Goal: Complete application form: Complete application form

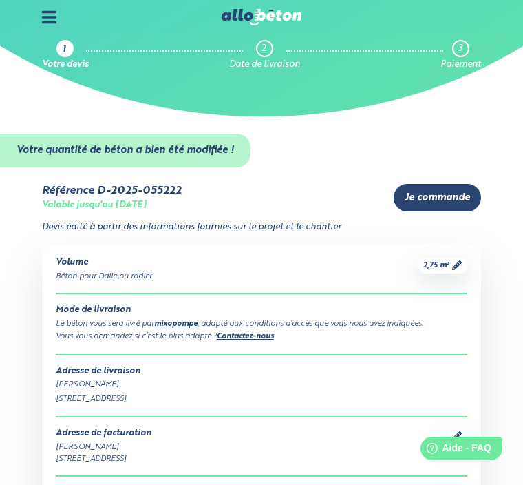
click at [61, 1] on div at bounding box center [261, 17] width 523 height 34
click at [42, 22] on icon at bounding box center [49, 17] width 14 height 12
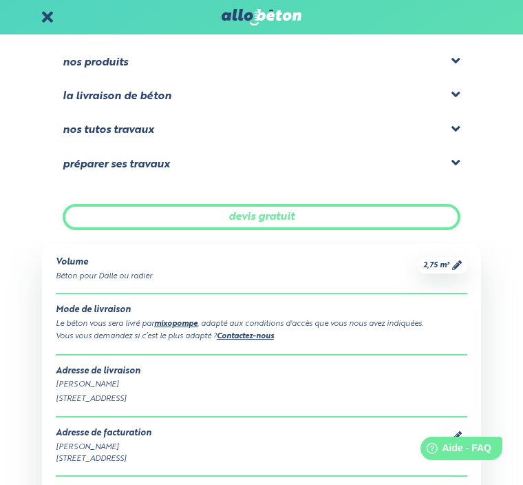
click at [457, 59] on icon at bounding box center [456, 61] width 9 height 14
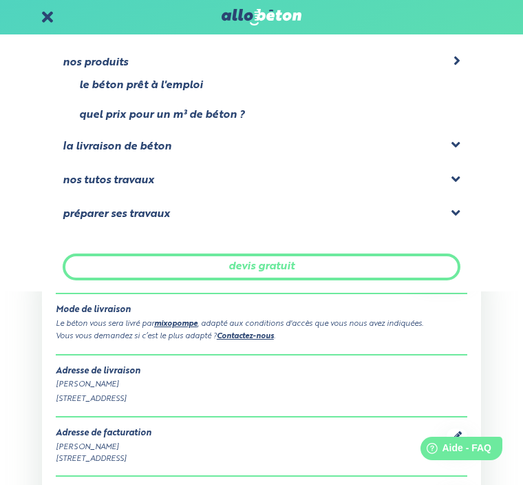
click at [449, 141] on div "la livraison de béton" at bounding box center [262, 146] width 398 height 17
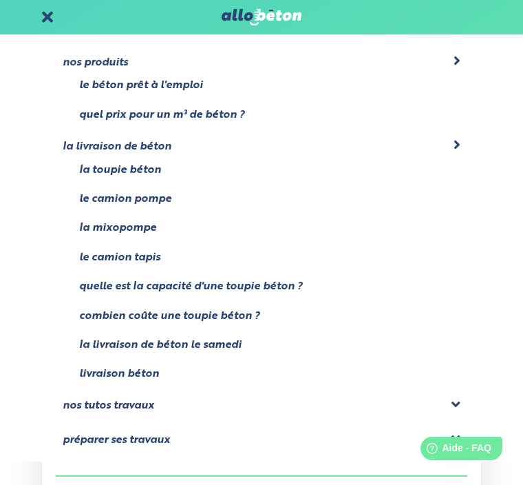
click at [193, 83] on link "le béton prêt à l'emploi" at bounding box center [141, 85] width 124 height 12
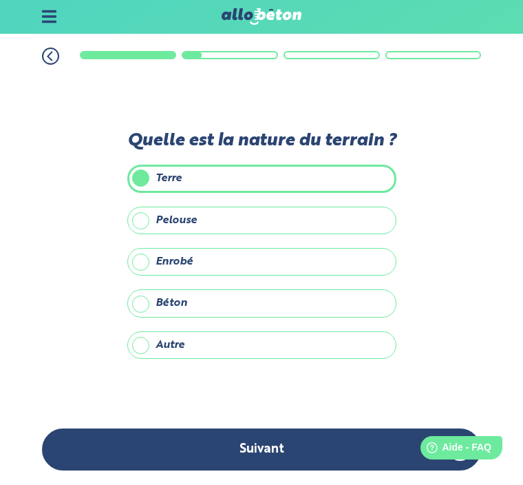
click at [286, 449] on button "Suivant" at bounding box center [261, 450] width 439 height 42
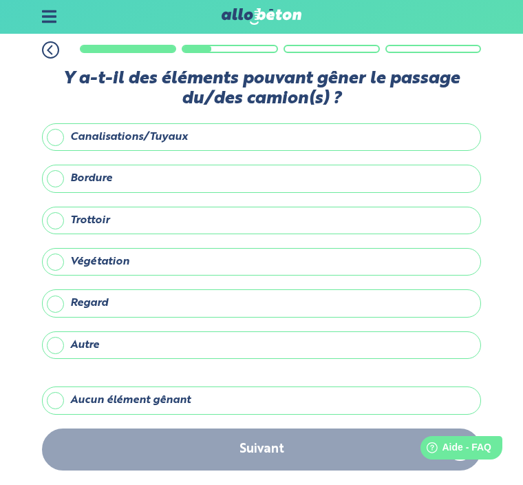
click at [273, 449] on div "Suivant" at bounding box center [261, 457] width 523 height 56
click at [266, 450] on div "Suivant" at bounding box center [261, 457] width 523 height 56
click at [271, 442] on div "Suivant" at bounding box center [261, 457] width 523 height 56
click at [62, 387] on label "Aucun élément gênant" at bounding box center [261, 401] width 439 height 28
click at [0, 0] on input "Aucun élément gênant" at bounding box center [0, 0] width 0 height 0
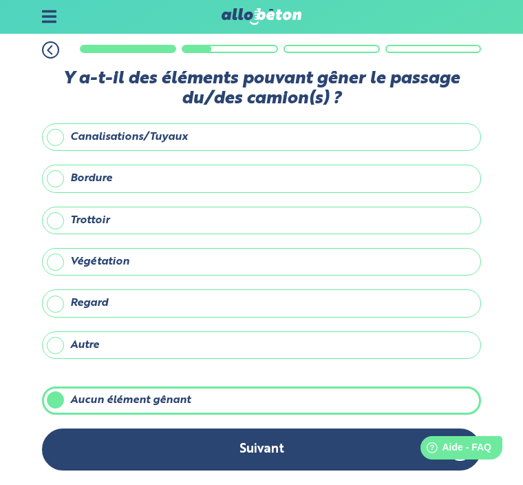
click at [277, 448] on button "Suivant" at bounding box center [261, 450] width 439 height 42
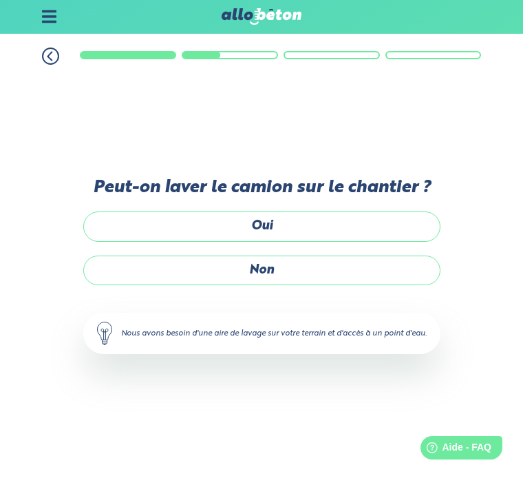
click at [275, 212] on label "Oui" at bounding box center [261, 227] width 357 height 30
click at [0, 0] on input "Oui" at bounding box center [0, 0] width 0 height 0
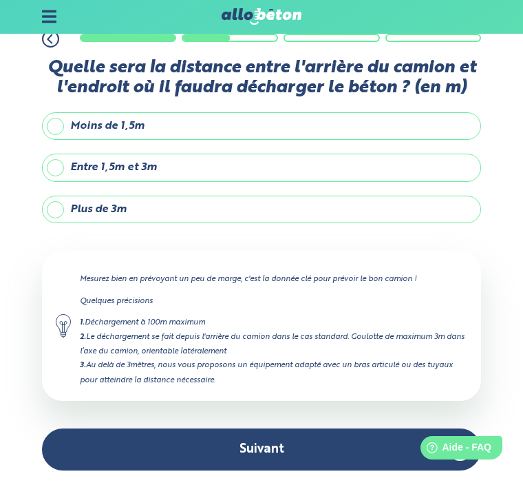
click at [174, 196] on label "Plus de 3m" at bounding box center [261, 210] width 439 height 28
click at [0, 0] on input "Plus de 3m" at bounding box center [0, 0] width 0 height 0
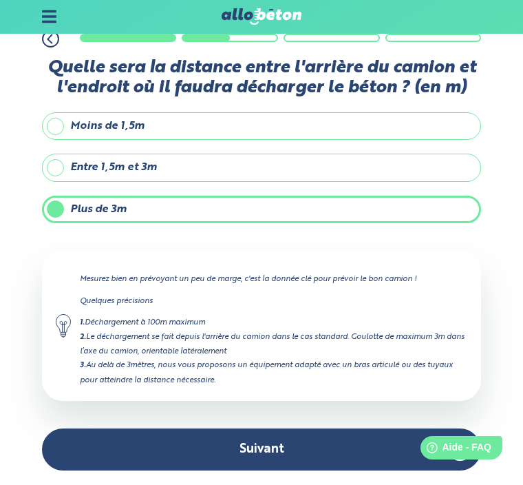
scroll to position [46, 0]
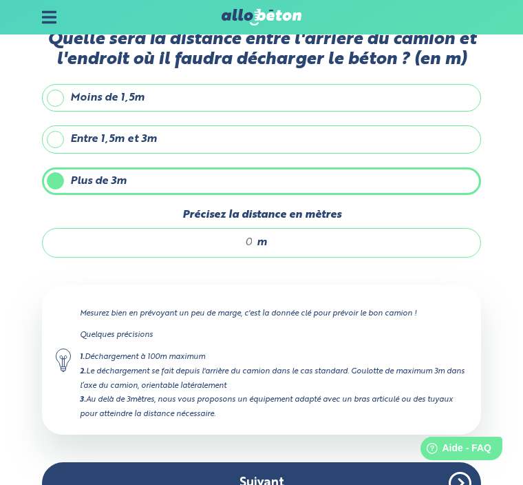
click at [221, 247] on input "Précisez la distance en mètres" at bounding box center [154, 242] width 197 height 14
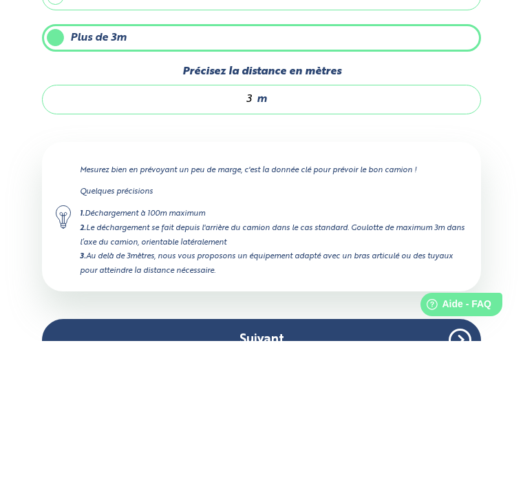
type input "30"
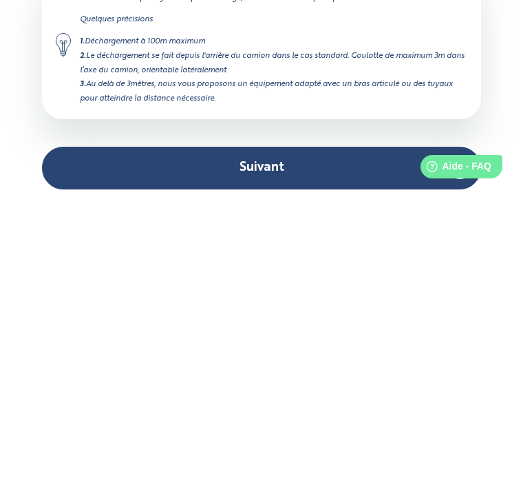
click at [285, 428] on button "Suivant" at bounding box center [261, 449] width 439 height 42
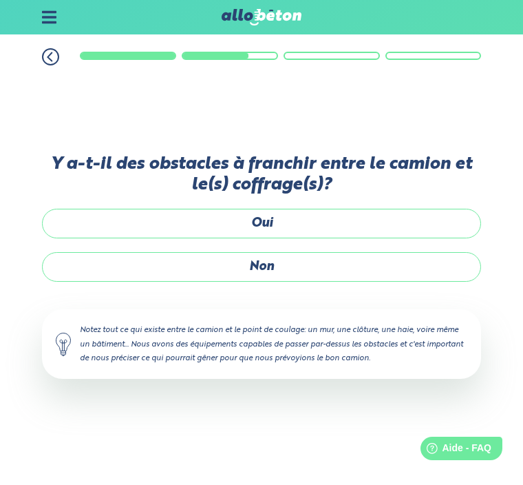
click at [277, 252] on label "Non" at bounding box center [261, 267] width 439 height 30
click at [0, 0] on input "Non" at bounding box center [0, 0] width 0 height 0
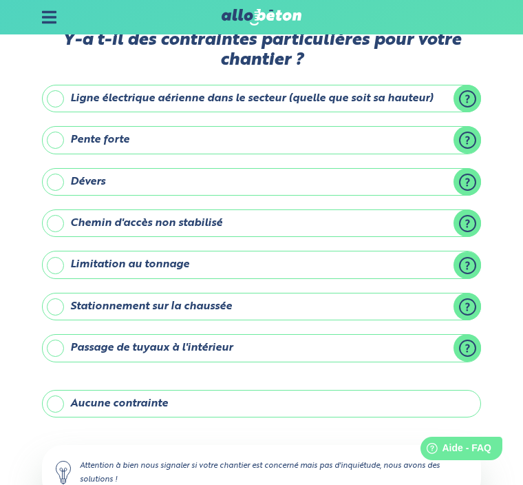
click at [61, 399] on label "Aucune contrainte" at bounding box center [261, 404] width 439 height 28
click at [0, 0] on input "Aucune contrainte" at bounding box center [0, 0] width 0 height 0
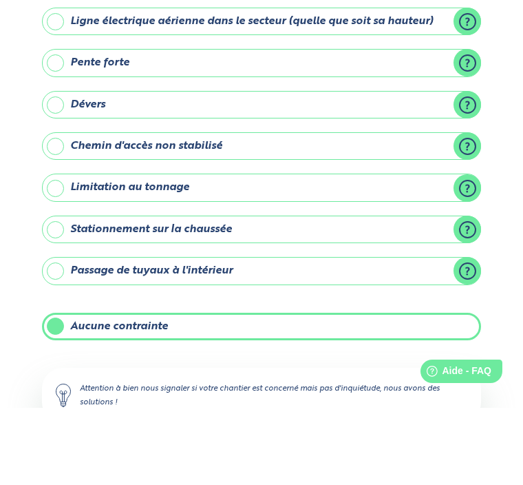
scroll to position [96, 0]
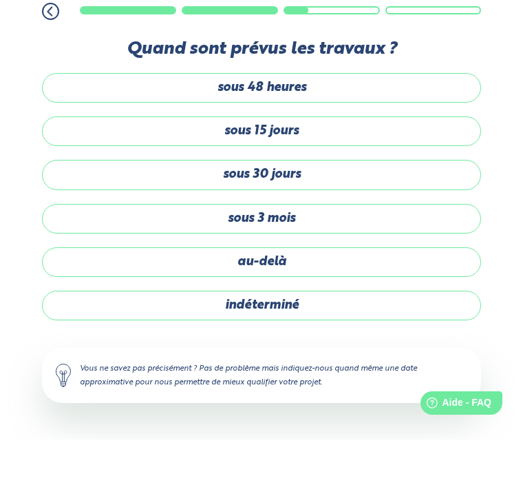
scroll to position [45, 0]
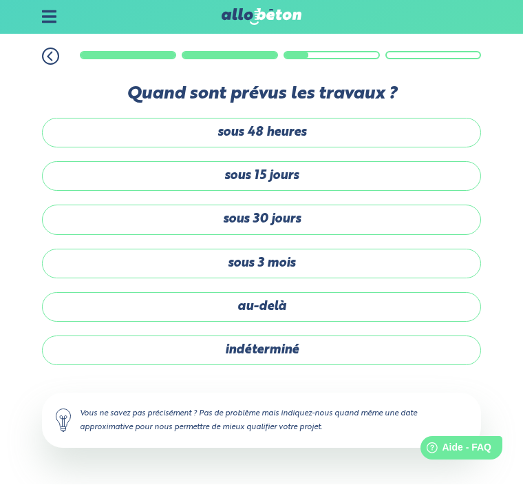
click at [307, 336] on label "indéterminé" at bounding box center [261, 351] width 439 height 30
click at [0, 0] on input "indéterminé" at bounding box center [0, 0] width 0 height 0
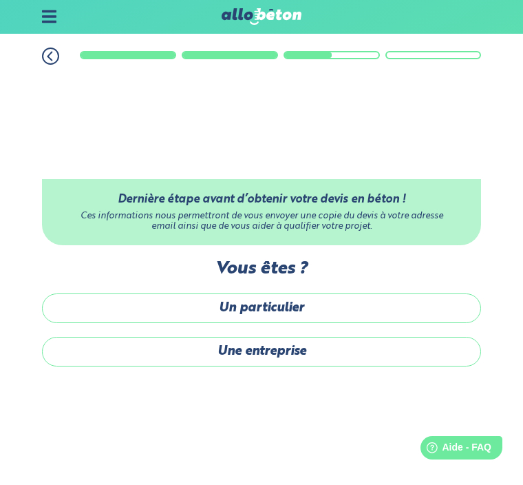
click at [348, 294] on label "Un particulier" at bounding box center [261, 309] width 439 height 30
click at [0, 0] on input "Un particulier" at bounding box center [0, 0] width 0 height 0
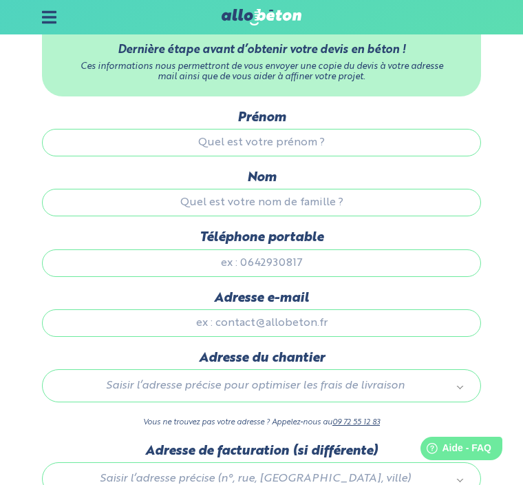
click at [351, 142] on input "Prénom" at bounding box center [261, 143] width 439 height 28
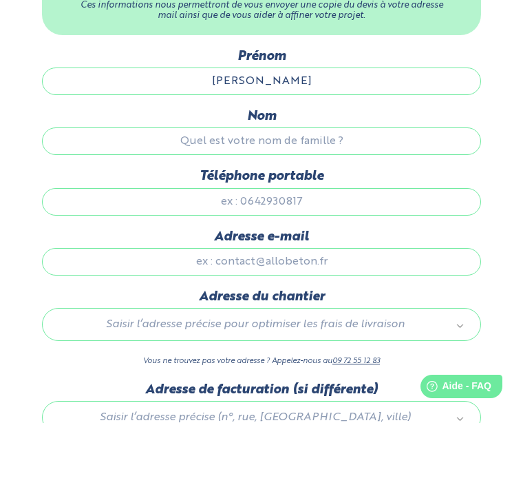
type input "Patrice"
click at [375, 189] on input "Nom" at bounding box center [261, 203] width 439 height 28
type input "Marzeliere"
click at [274, 250] on input "Téléphone portable" at bounding box center [261, 264] width 439 height 28
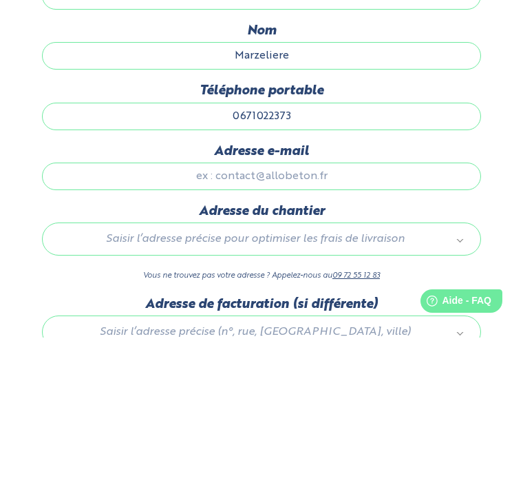
type input "0671022373"
click at [371, 310] on input "Adresse e-mail" at bounding box center [261, 324] width 439 height 28
type input "P"
type input "patrice.marzeliere@wanadoo.fr"
click at [488, 179] on div "1. Votre projet 2. Votre chantier 3. Vos coordonnées 4. Votre commande Dernière…" at bounding box center [261, 297] width 523 height 616
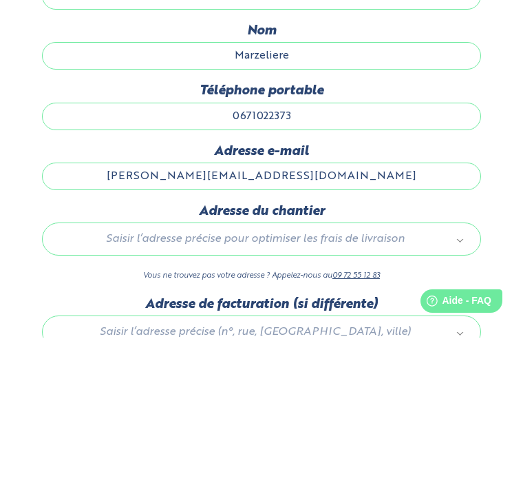
scroll to position [134, 0]
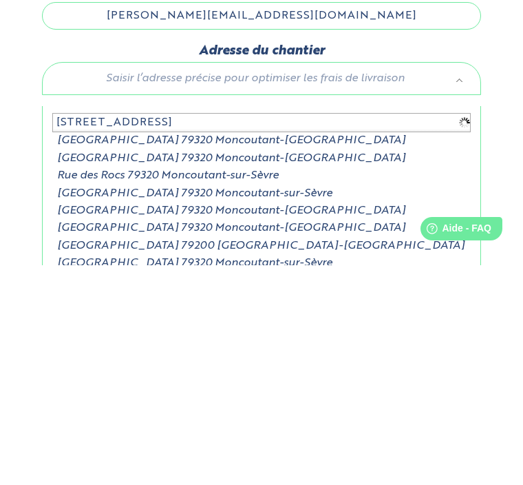
type input "58bis rue des moncea"
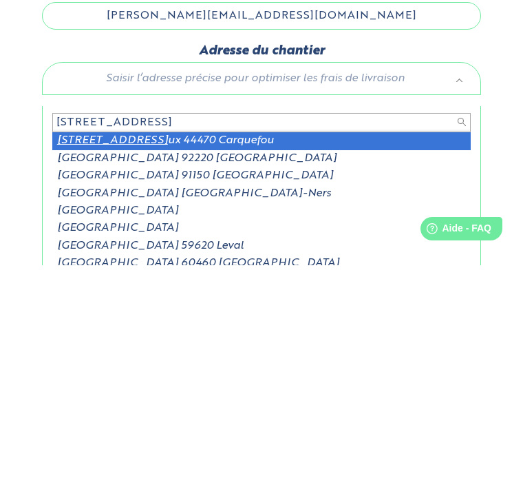
click at [271, 333] on input "58bis rue des moncea" at bounding box center [261, 342] width 419 height 19
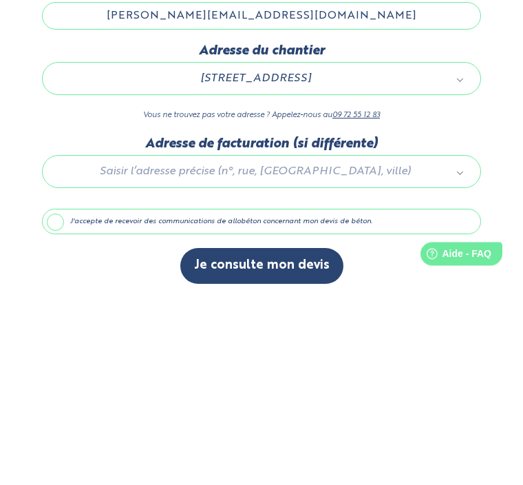
scroll to position [179, 0]
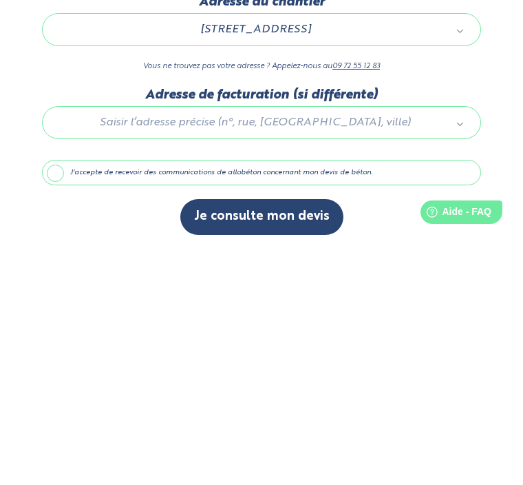
click at [52, 396] on label "J'accepte de recevoir des communications de allobéton concernant mon devis de b…" at bounding box center [261, 409] width 439 height 26
click at [0, 0] on input "J'accepte de recevoir des communications de allobéton concernant mon devis de b…" at bounding box center [0, 0] width 0 height 0
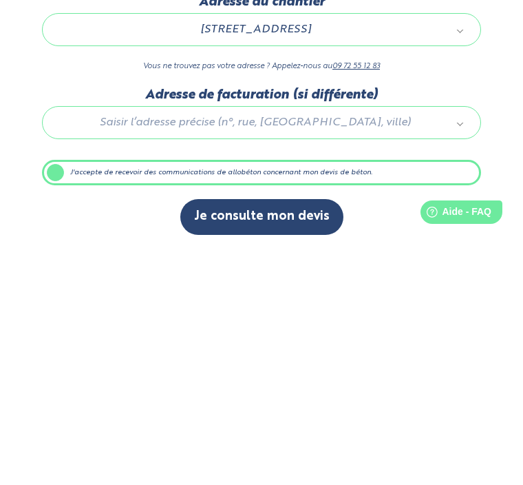
scroll to position [134, 0]
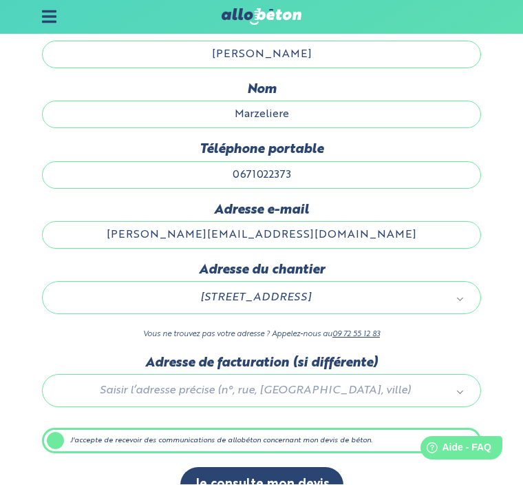
click at [297, 484] on button "Je consulte mon devis" at bounding box center [261, 485] width 163 height 35
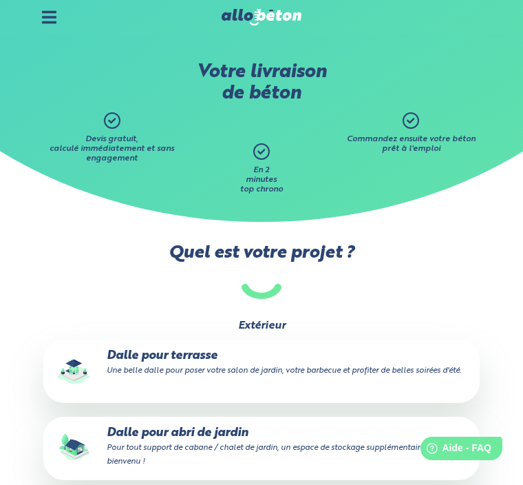
click at [108, 139] on span "Devis gratuit, calculé immédiatement et sans engagement" at bounding box center [112, 149] width 125 height 28
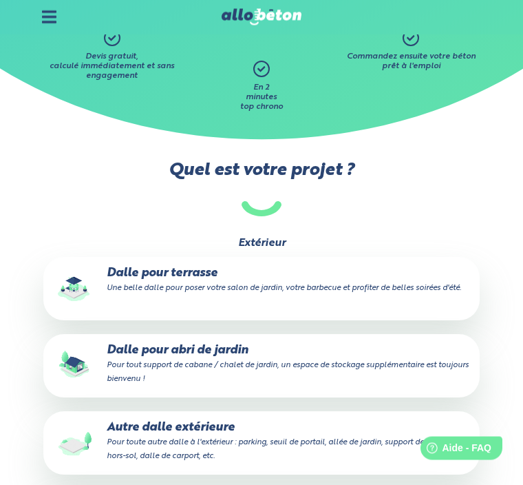
scroll to position [84, 0]
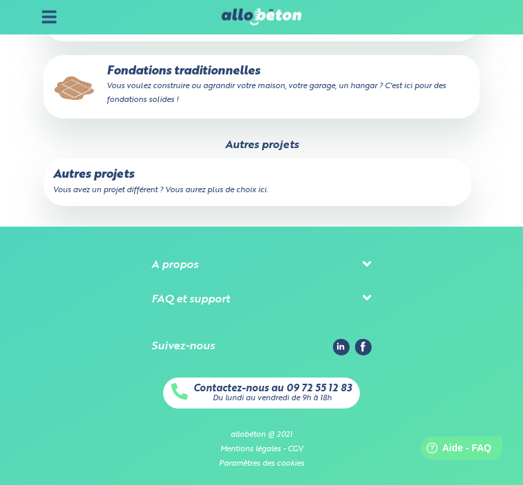
click at [128, 179] on label "Autres projets Vous avez un projet différent ? Vous aurez plus de choix ici." at bounding box center [257, 182] width 428 height 47
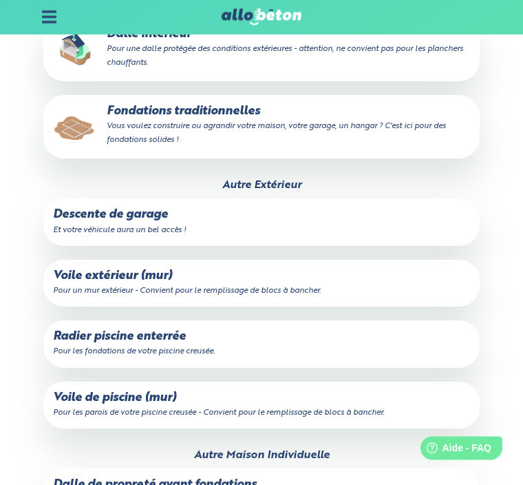
scroll to position [658, 0]
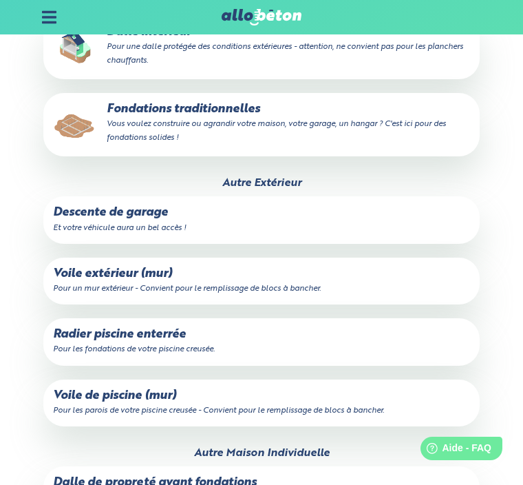
click at [309, 406] on small "Pour les parois de votre piscine creusée - Convient pour le remplissage de bloc…" at bounding box center [218, 410] width 331 height 8
click at [0, 0] on input "Voile de piscine (mur) Pour les parois de votre piscine creusée - Convient pour…" at bounding box center [0, 0] width 0 height 0
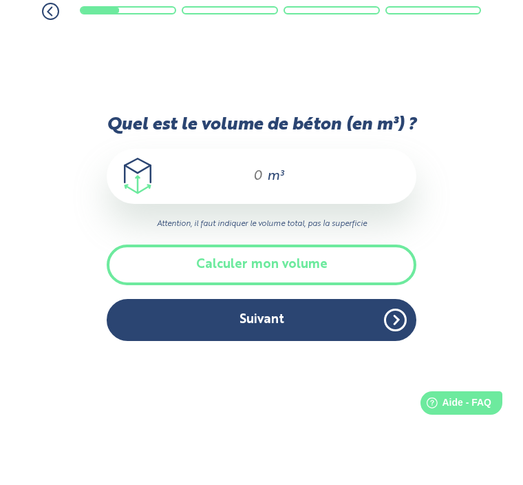
scroll to position [45, 0]
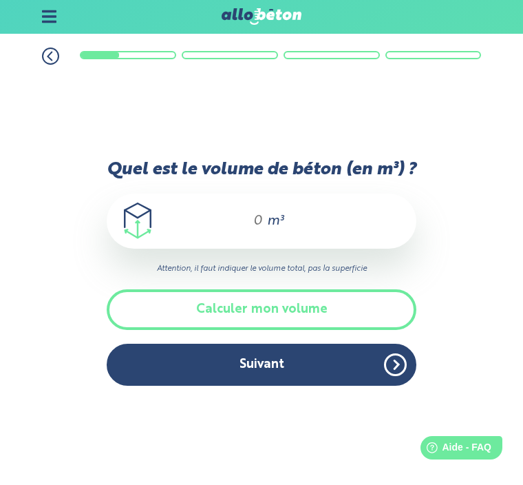
click at [230, 194] on div "m³" at bounding box center [262, 221] width 310 height 55
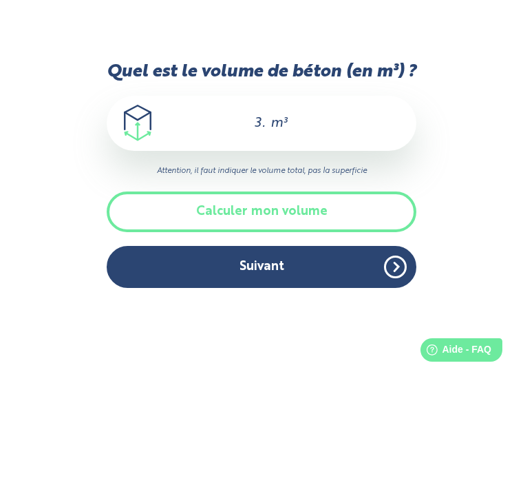
type input "3.3"
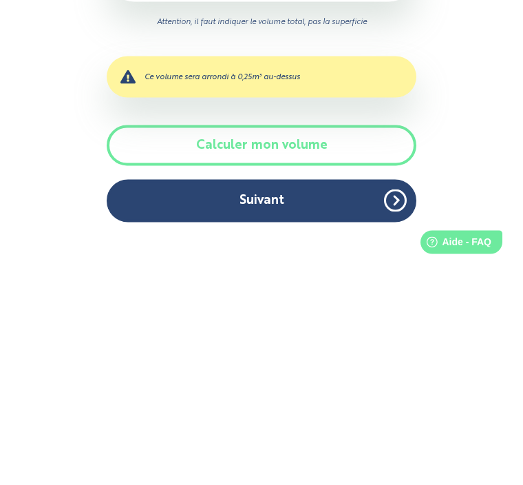
click at [305, 386] on button "Suivant" at bounding box center [262, 407] width 310 height 42
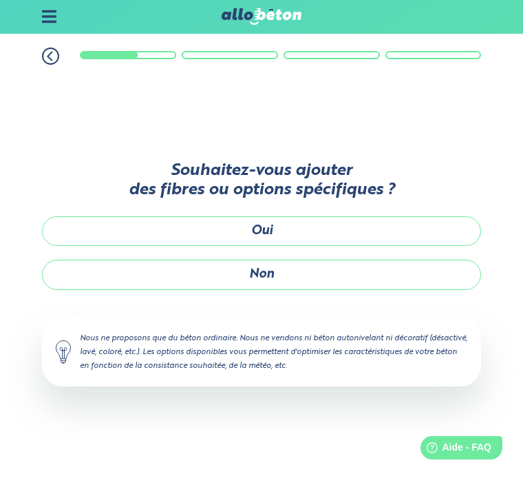
click at [282, 260] on button "Non" at bounding box center [261, 275] width 439 height 30
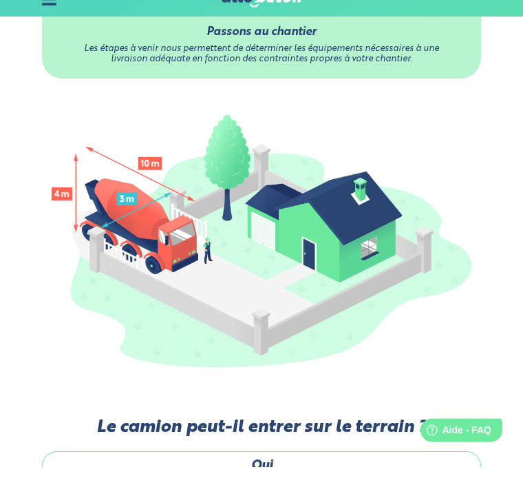
scroll to position [224, 0]
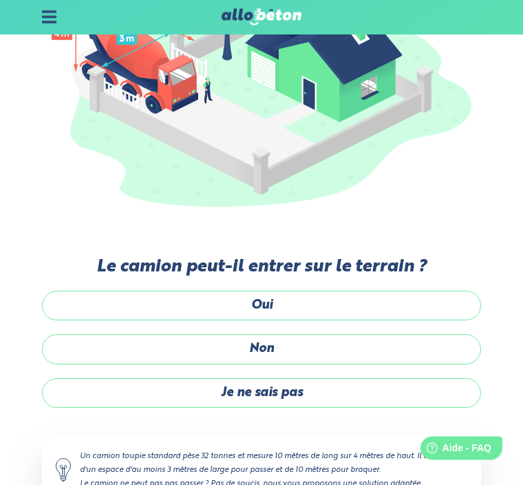
click at [288, 302] on label "Oui" at bounding box center [261, 306] width 439 height 30
click at [0, 0] on input "Oui" at bounding box center [0, 0] width 0 height 0
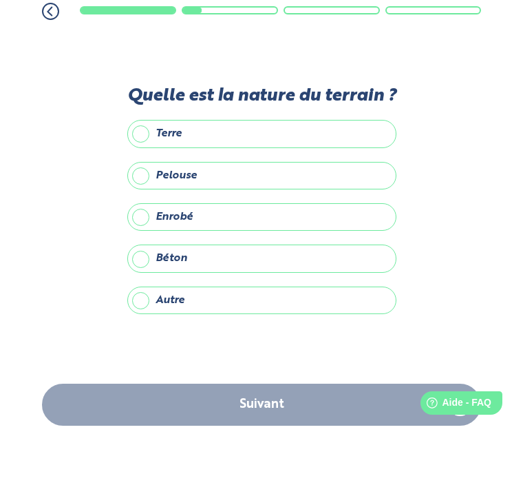
scroll to position [45, 0]
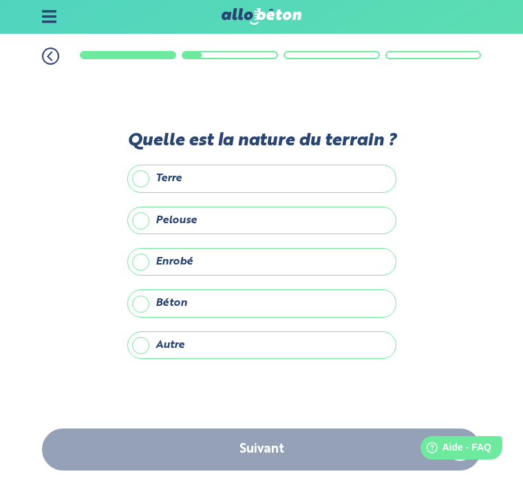
click at [245, 165] on label "Terre" at bounding box center [261, 179] width 269 height 28
click at [0, 0] on input "Terre" at bounding box center [0, 0] width 0 height 0
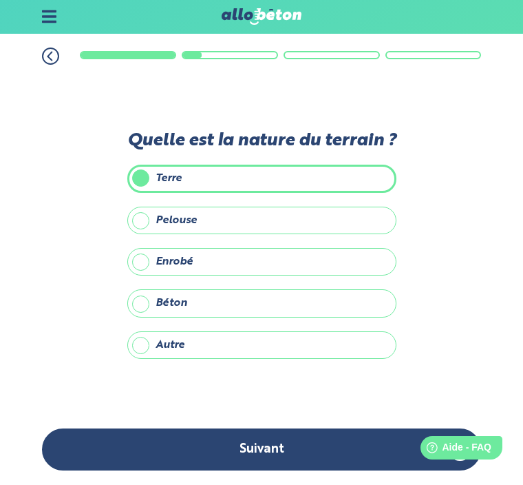
click at [278, 450] on button "Suivant" at bounding box center [261, 450] width 439 height 42
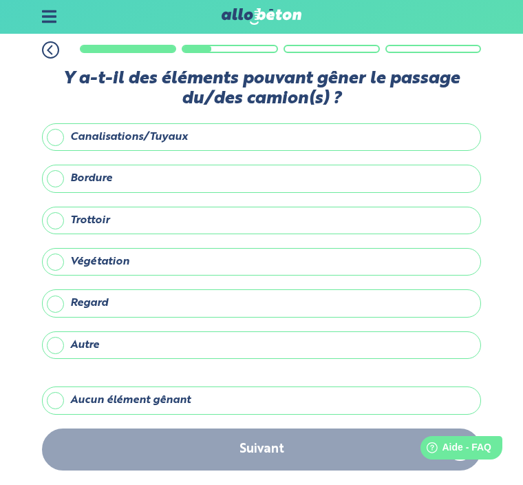
click at [167, 387] on label "Aucun élément gênant" at bounding box center [261, 401] width 439 height 28
click at [0, 0] on input "Aucun élément gênant" at bounding box center [0, 0] width 0 height 0
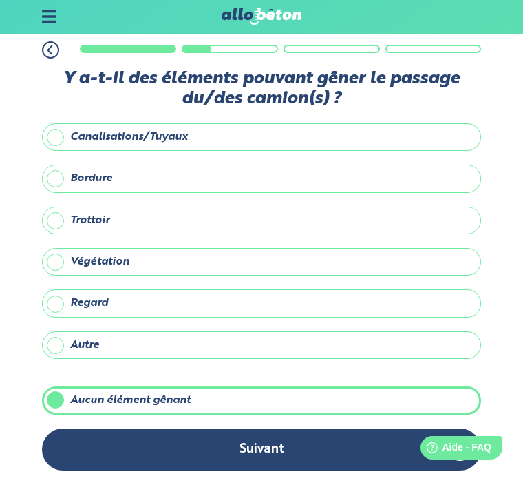
click at [287, 453] on button "Suivant" at bounding box center [261, 450] width 439 height 42
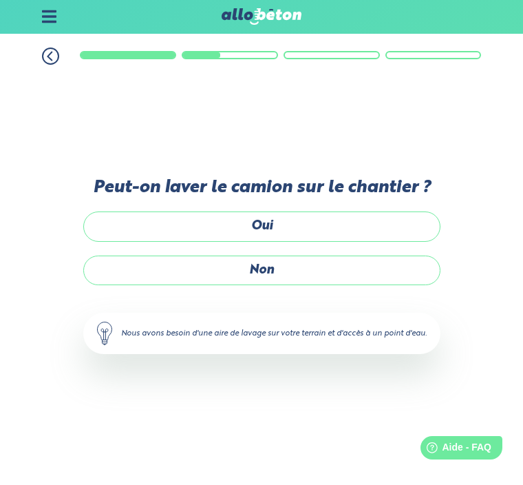
click at [286, 212] on label "Oui" at bounding box center [261, 227] width 357 height 30
click at [0, 0] on input "Oui" at bounding box center [0, 0] width 0 height 0
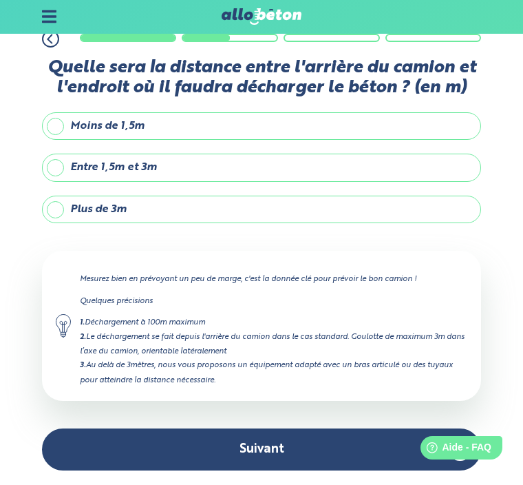
click at [300, 446] on button "Suivant" at bounding box center [261, 450] width 439 height 42
click at [163, 196] on label "Plus de 3m" at bounding box center [261, 210] width 439 height 28
click at [0, 0] on input "Plus de 3m" at bounding box center [0, 0] width 0 height 0
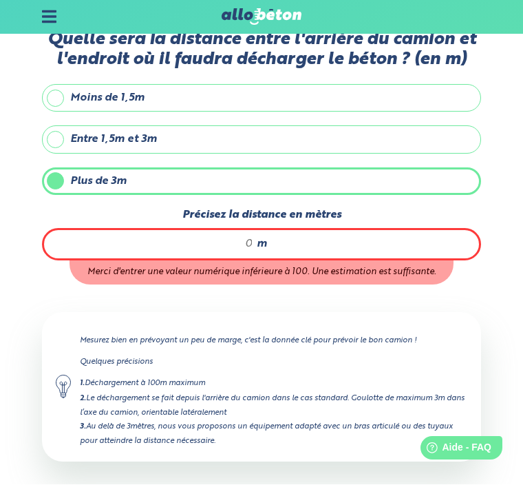
scroll to position [46, 0]
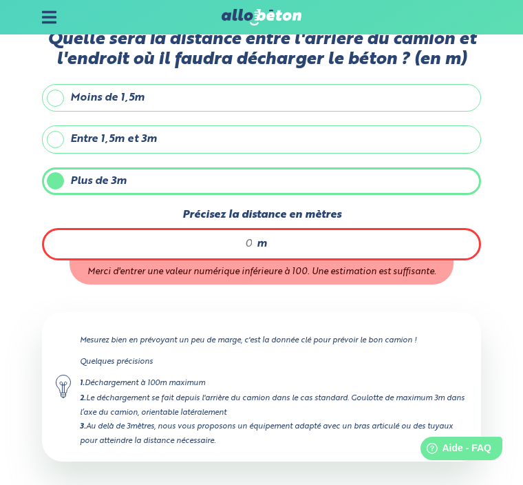
click at [203, 237] on input "Précisez la distance en mètres" at bounding box center [156, 244] width 196 height 14
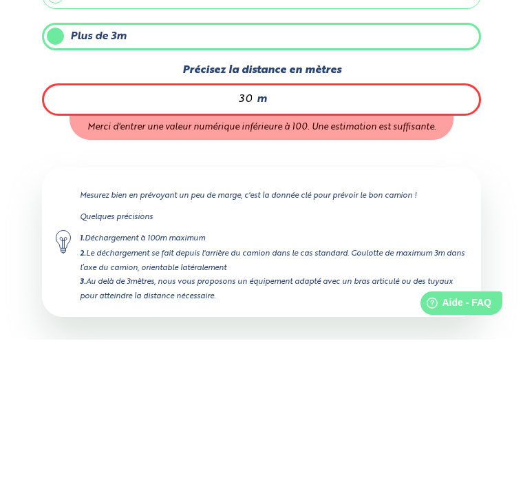
type input "30"
click at [490, 185] on div "1. Votre projet 2. Votre chantier 3. Vos coordonnées 4. Votre commande Quelle s…" at bounding box center [261, 267] width 523 height 556
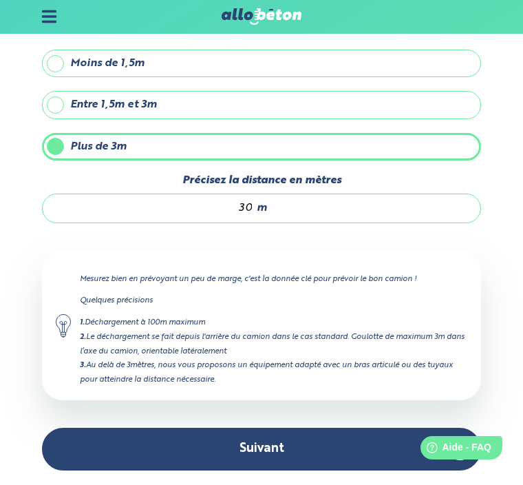
click at [271, 448] on button "Suivant" at bounding box center [261, 449] width 439 height 42
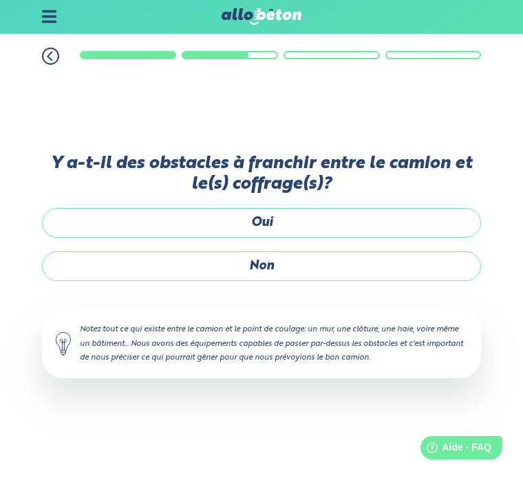
scroll to position [45, 0]
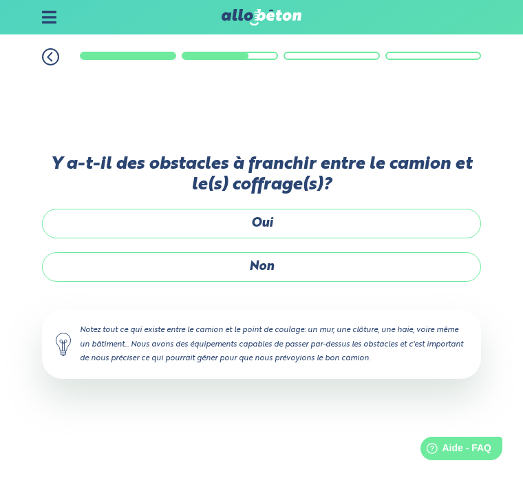
click at [269, 252] on label "Non" at bounding box center [261, 267] width 439 height 30
click at [0, 0] on input "Non" at bounding box center [0, 0] width 0 height 0
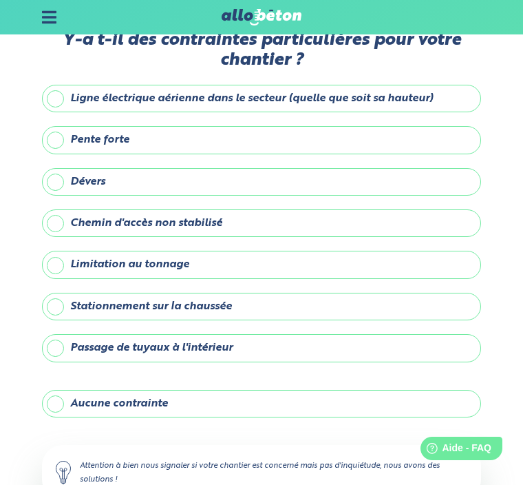
click at [62, 399] on label "Aucune contrainte" at bounding box center [261, 404] width 439 height 28
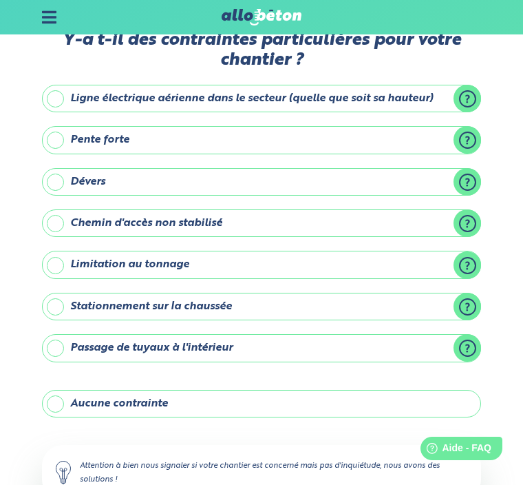
click at [0, 0] on input "Aucune contrainte" at bounding box center [0, 0] width 0 height 0
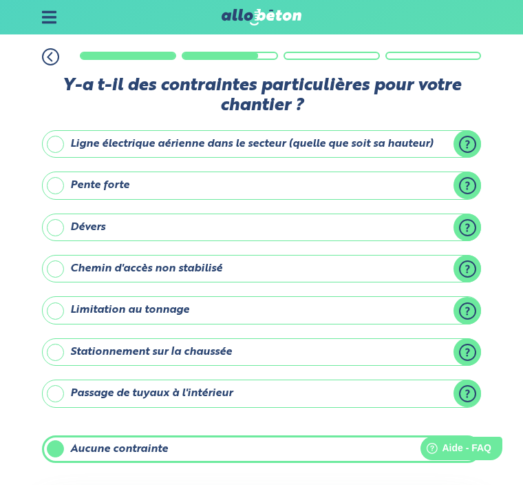
click at [468, 228] on label "Dévers" at bounding box center [261, 227] width 439 height 28
click at [0, 0] on input "Dévers" at bounding box center [0, 0] width 0 height 0
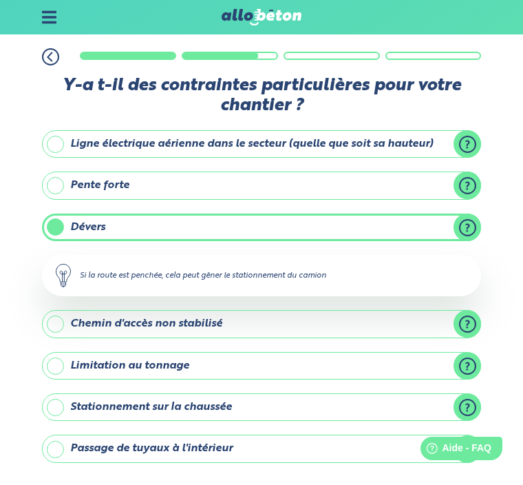
click at [54, 222] on label "Dévers" at bounding box center [261, 227] width 439 height 28
click at [0, 0] on input "Dévers" at bounding box center [0, 0] width 0 height 0
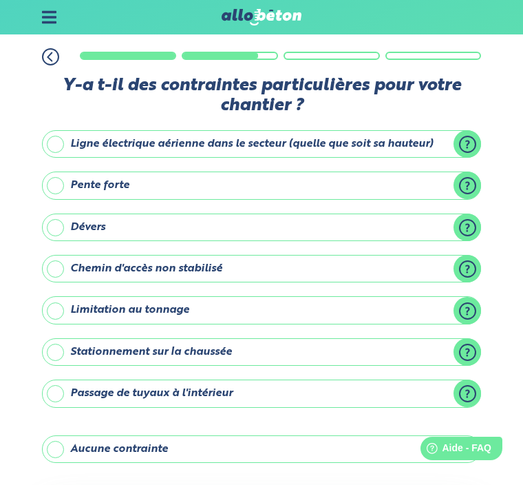
click at [56, 441] on label "Aucune contrainte" at bounding box center [261, 449] width 439 height 28
click at [0, 0] on input "Aucune contrainte" at bounding box center [0, 0] width 0 height 0
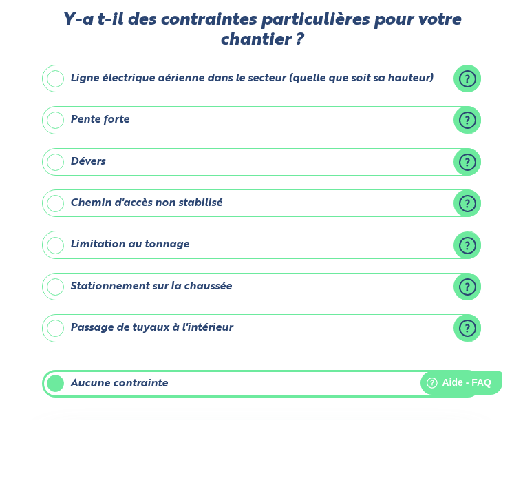
scroll to position [96, 0]
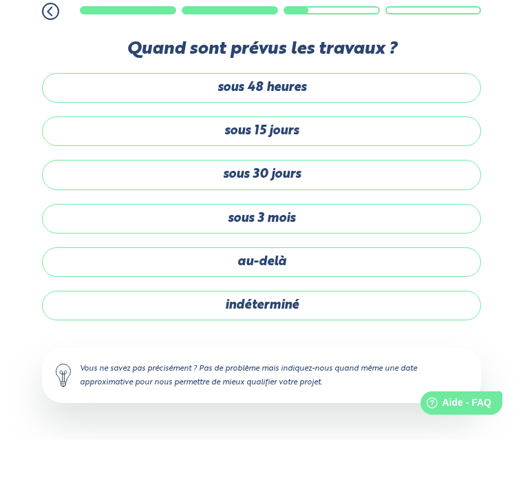
scroll to position [45, 0]
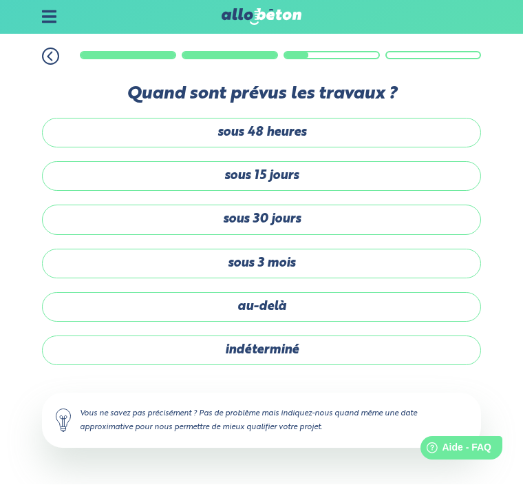
click at [335, 336] on label "indéterminé" at bounding box center [261, 351] width 439 height 30
click at [0, 0] on input "indéterminé" at bounding box center [0, 0] width 0 height 0
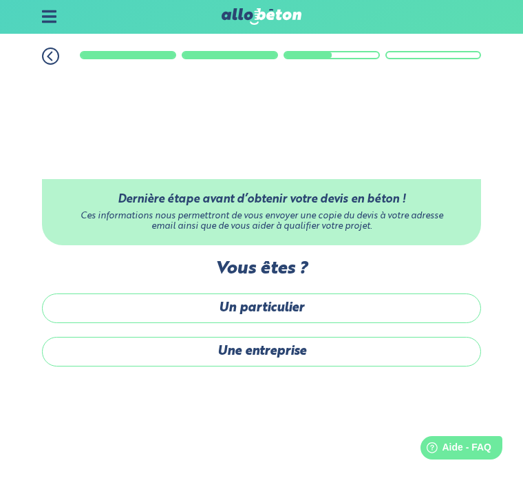
click at [316, 294] on label "Un particulier" at bounding box center [261, 309] width 439 height 30
click at [0, 0] on input "Un particulier" at bounding box center [0, 0] width 0 height 0
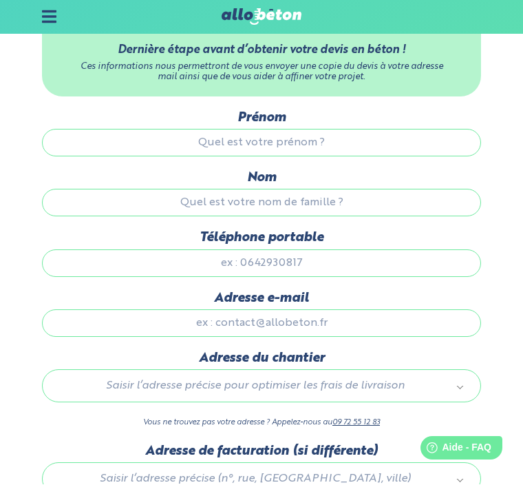
scroll to position [46, 0]
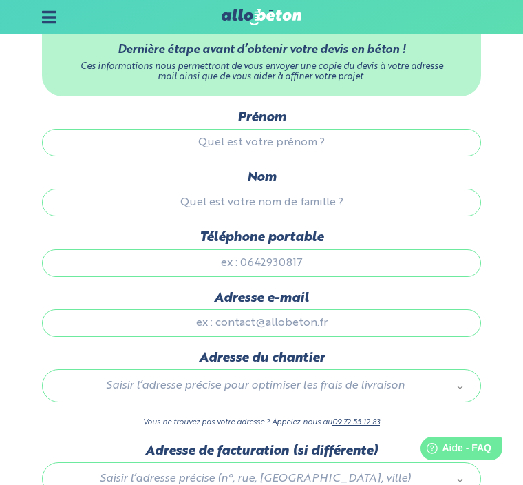
click at [363, 142] on input "Prénom" at bounding box center [261, 143] width 439 height 28
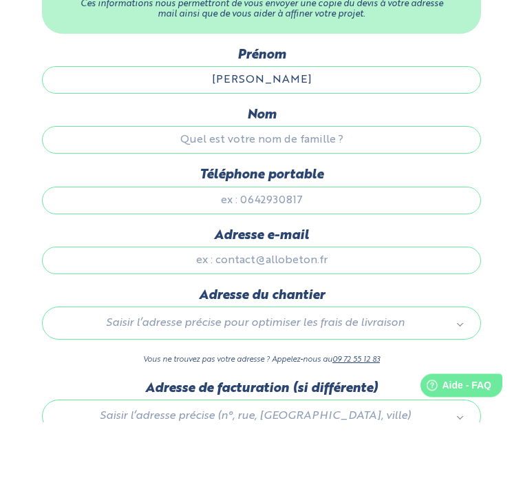
type input "Patrice"
click at [361, 189] on input "Nom" at bounding box center [261, 203] width 439 height 28
type input "Marzeliere"
click at [361, 250] on input "Téléphone portable" at bounding box center [261, 264] width 439 height 28
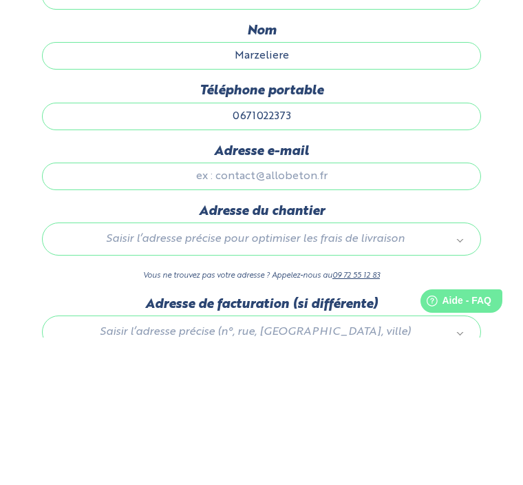
type input "0671022373"
click at [368, 310] on input "Adresse e-mail" at bounding box center [261, 324] width 439 height 28
type input "P"
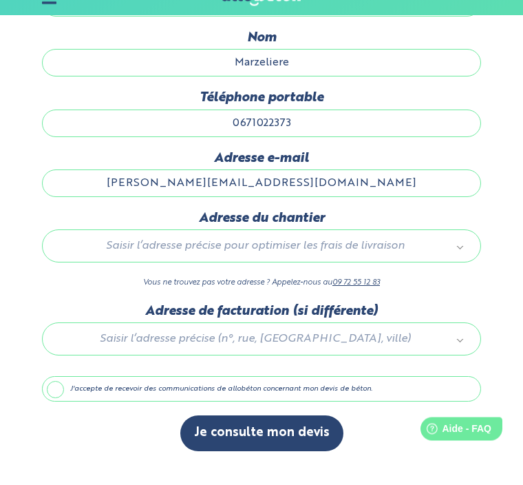
scroll to position [179, 0]
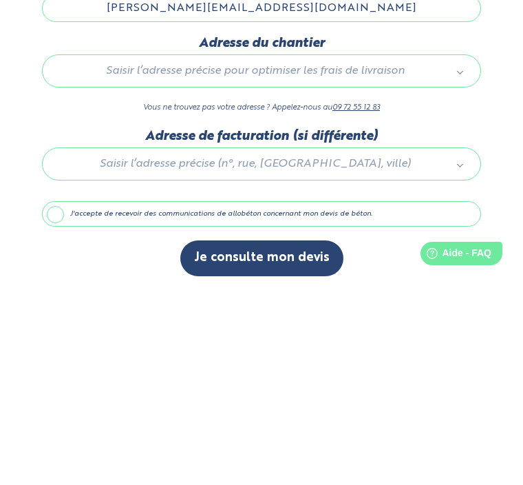
type input "patrice.marzeliere@wanadoo.fr"
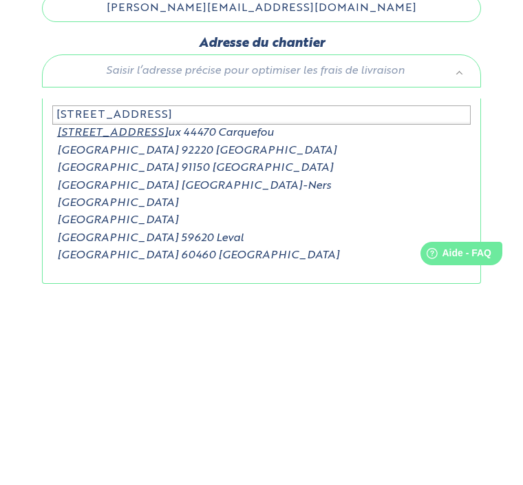
type input "58bis rue des monceaux"
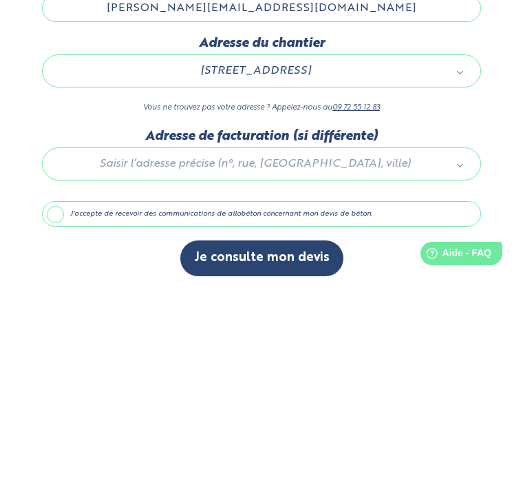
click at [59, 396] on label "J'accepte de recevoir des communications de allobéton concernant mon devis de b…" at bounding box center [261, 409] width 439 height 26
click at [0, 0] on input "J'accepte de recevoir des communications de allobéton concernant mon devis de b…" at bounding box center [0, 0] width 0 height 0
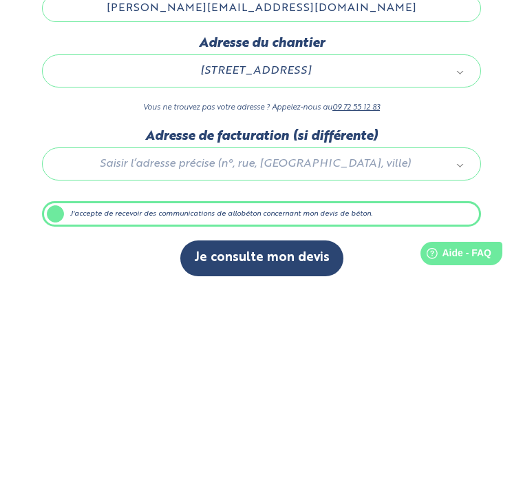
scroll to position [134, 0]
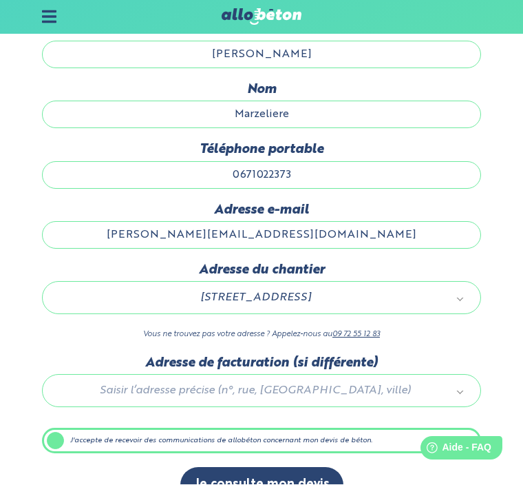
click at [61, 454] on label "J'accepte de recevoir des communications de allobéton concernant mon devis de b…" at bounding box center [261, 441] width 439 height 26
click at [0, 0] on input "J'accepte de recevoir des communications de allobéton concernant mon devis de b…" at bounding box center [0, 0] width 0 height 0
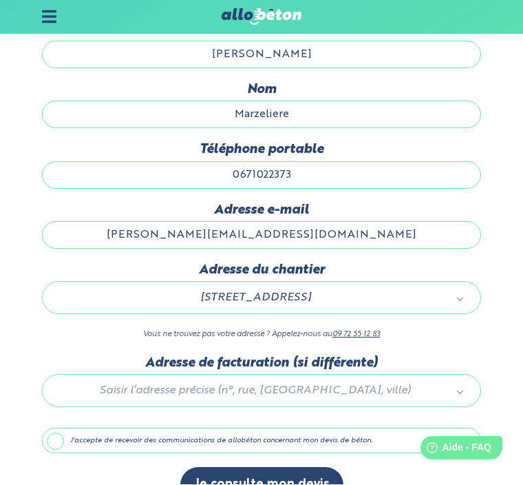
click at [299, 484] on button "Je consulte mon devis" at bounding box center [261, 485] width 163 height 35
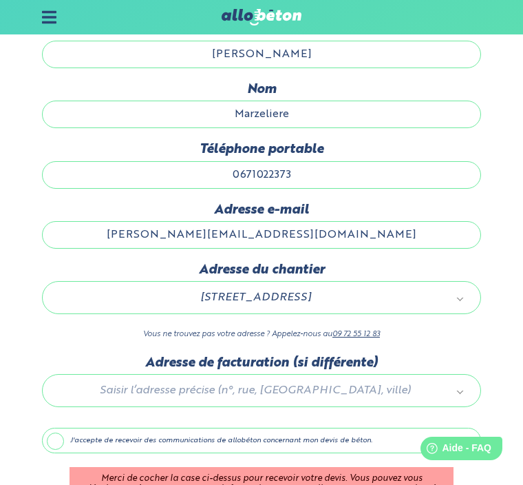
click at [59, 449] on label "J'accepte de recevoir des communications de allobéton concernant mon devis de b…" at bounding box center [261, 441] width 439 height 26
click at [0, 0] on input "J'accepte de recevoir des communications de allobéton concernant mon devis de b…" at bounding box center [0, 0] width 0 height 0
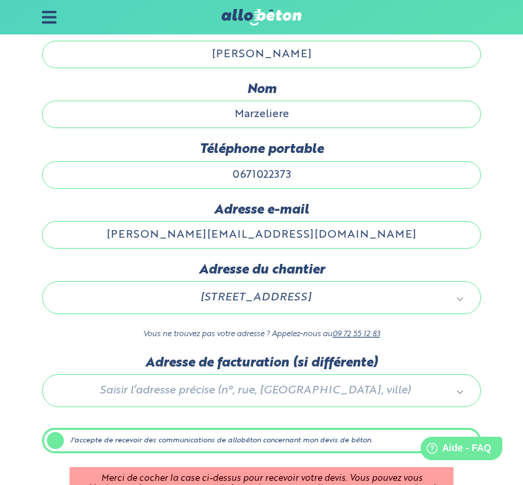
scroll to position [134, 0]
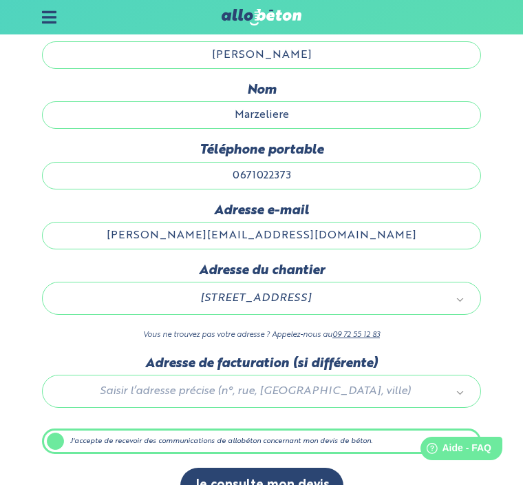
click at [298, 484] on button "Je consulte mon devis" at bounding box center [261, 485] width 163 height 35
